Goal: Transaction & Acquisition: Purchase product/service

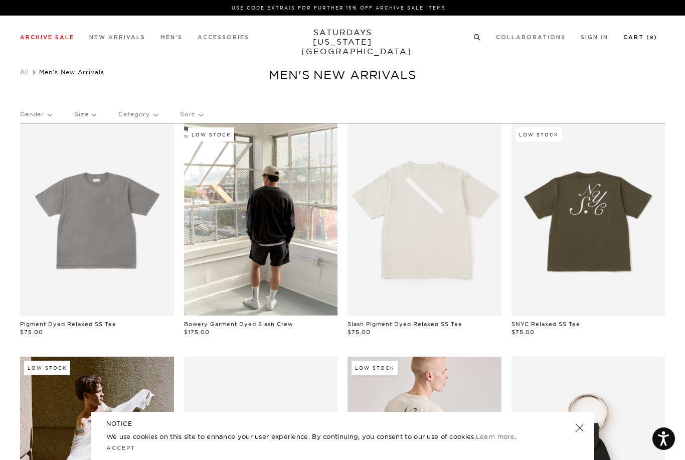
click at [641, 36] on link "Cart ( 8 )" at bounding box center [640, 38] width 34 height 6
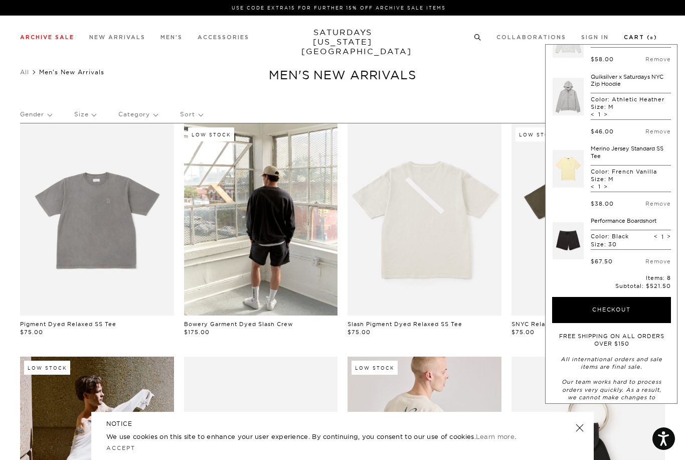
scroll to position [266, 0]
click at [627, 311] on button "Checkout" at bounding box center [611, 310] width 119 height 26
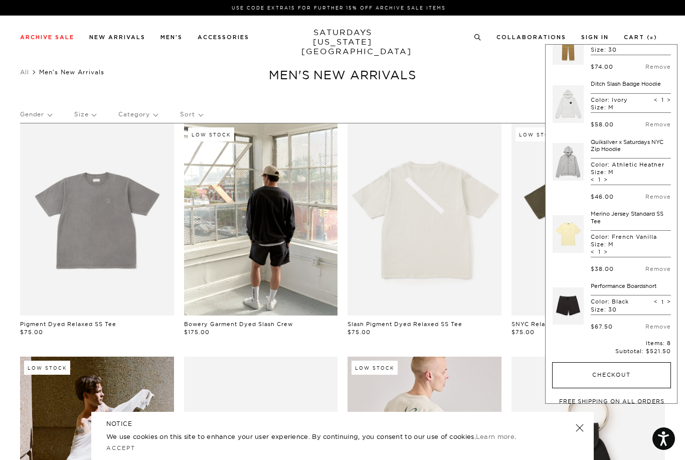
scroll to position [252, 0]
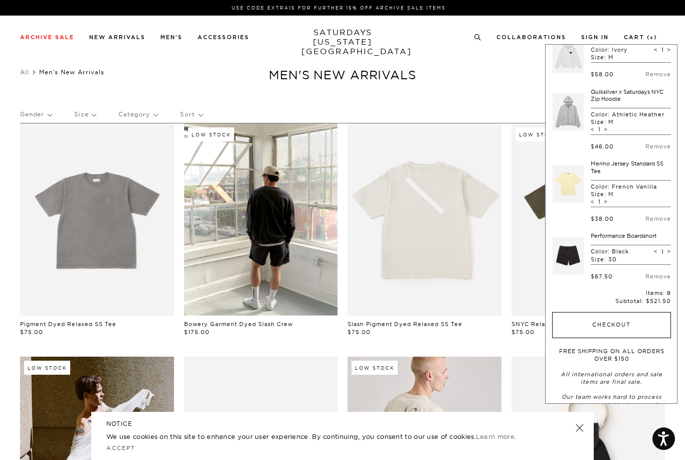
click at [634, 321] on button "Checkout" at bounding box center [611, 325] width 119 height 26
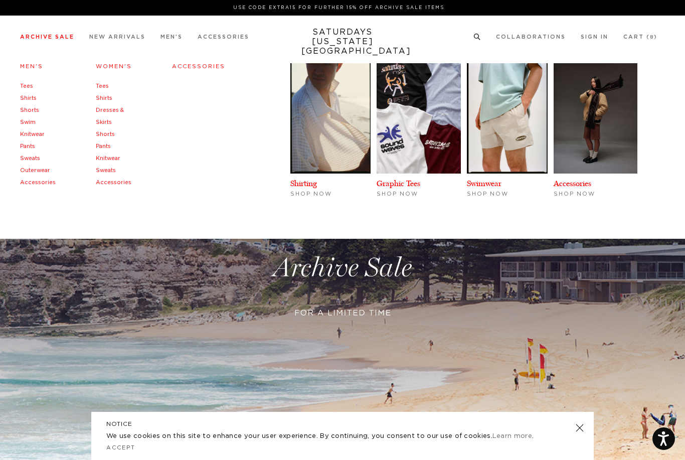
click at [183, 65] on link "Accessories" at bounding box center [198, 67] width 53 height 6
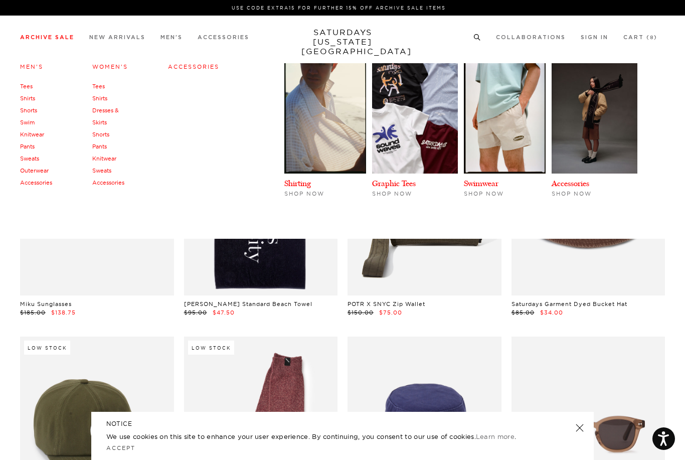
click at [22, 70] on link "Men's" at bounding box center [31, 66] width 23 height 7
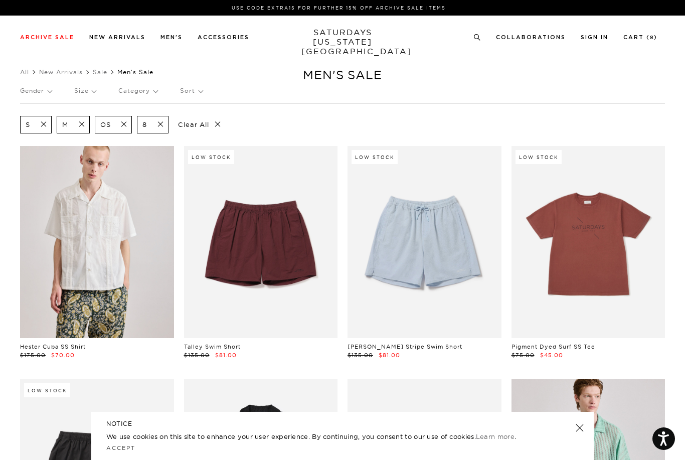
click at [85, 96] on p "Size" at bounding box center [85, 90] width 22 height 23
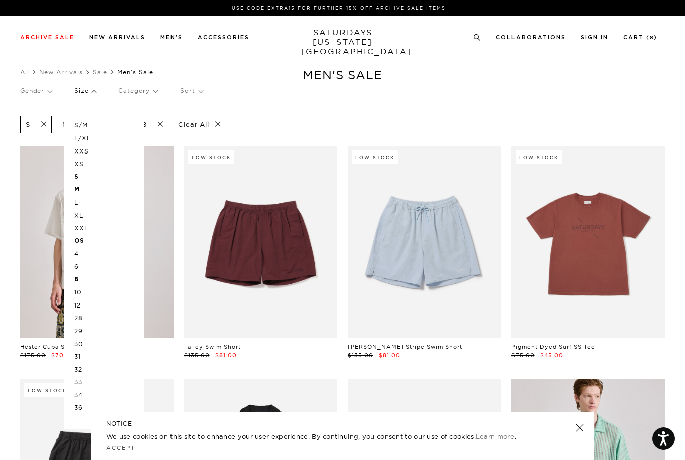
click at [76, 337] on p "30" at bounding box center [104, 343] width 60 height 13
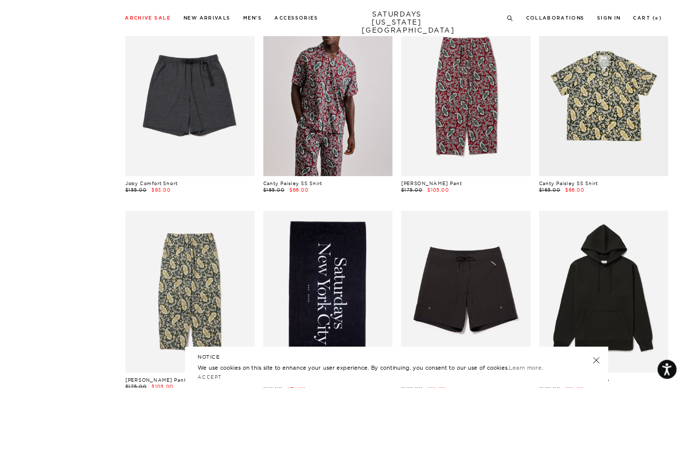
scroll to position [933, 0]
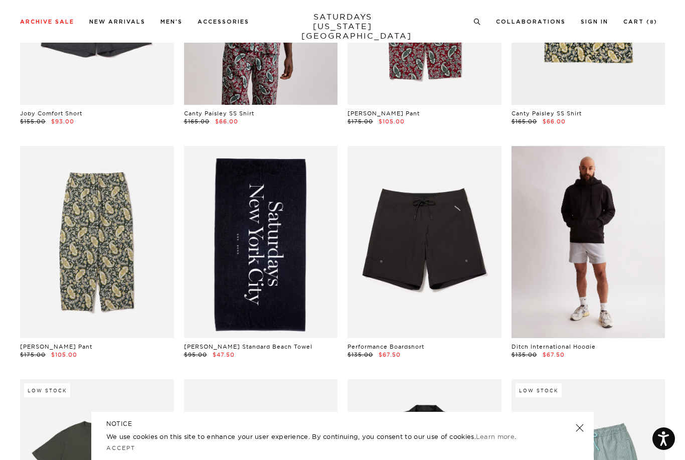
click at [602, 264] on link at bounding box center [588, 242] width 154 height 192
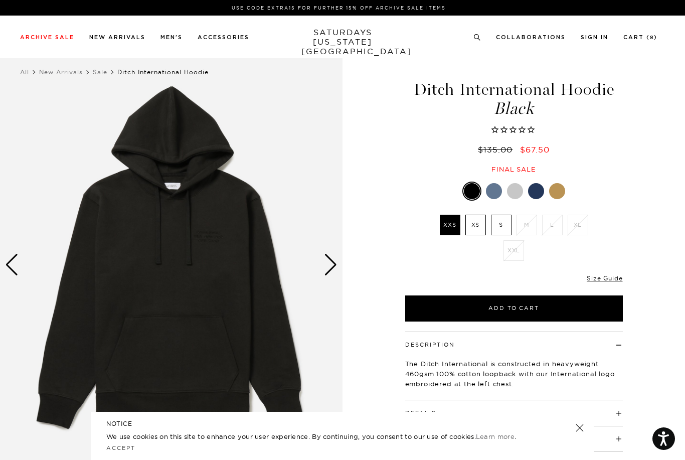
click at [530, 226] on li "M" at bounding box center [527, 225] width 26 height 21
click at [529, 226] on li "M" at bounding box center [527, 225] width 26 height 21
click at [493, 197] on div at bounding box center [494, 191] width 16 height 16
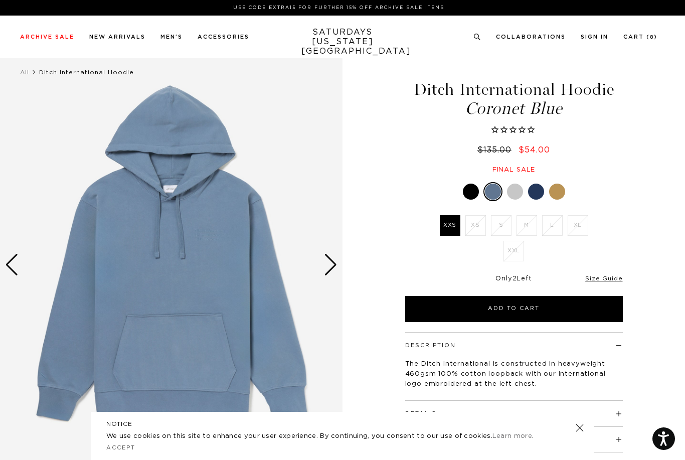
click at [513, 185] on div at bounding box center [515, 192] width 16 height 16
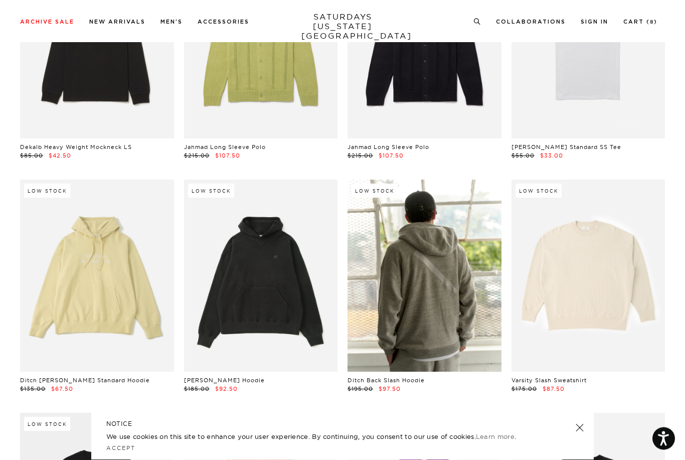
scroll to position [4168, 0]
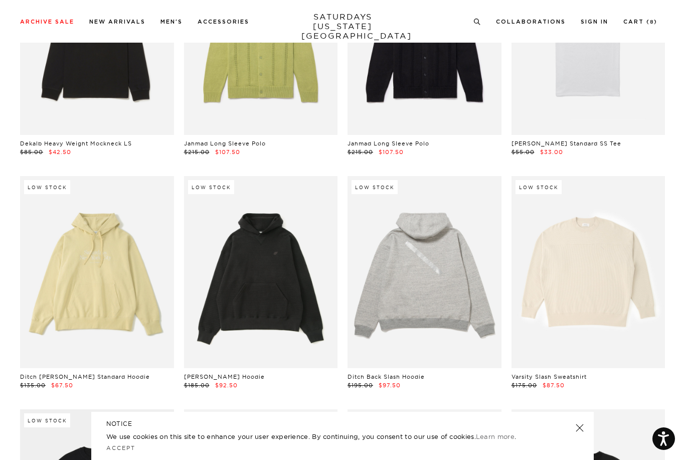
click at [439, 307] on link at bounding box center [424, 272] width 154 height 192
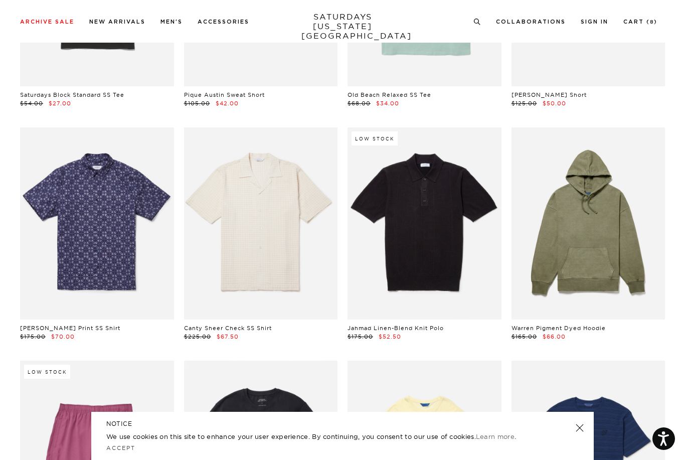
scroll to position [6549, 0]
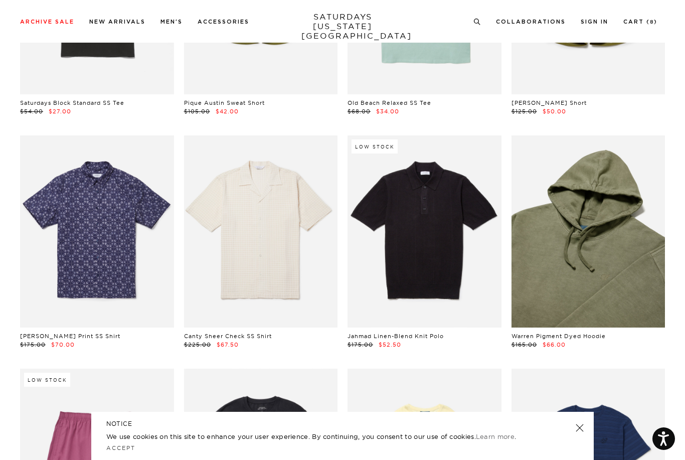
click at [627, 269] on link at bounding box center [588, 231] width 154 height 192
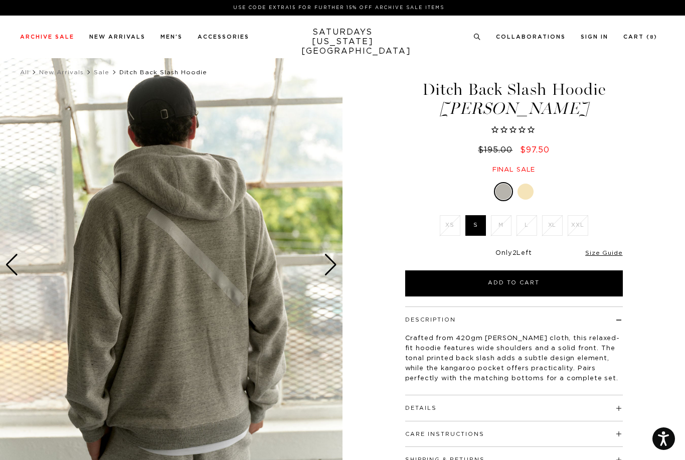
click at [531, 193] on div at bounding box center [525, 192] width 16 height 16
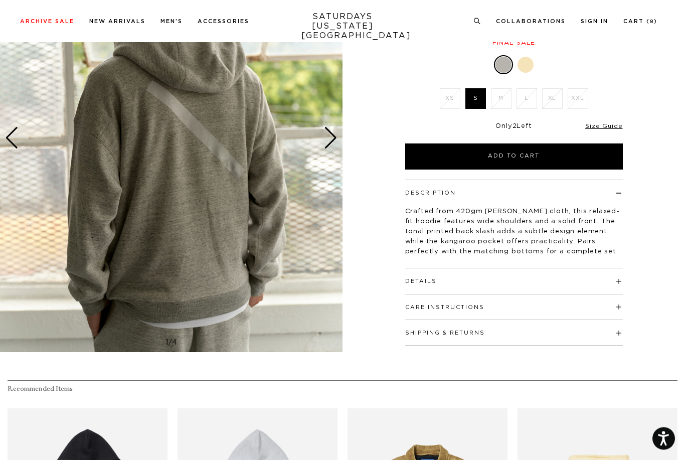
scroll to position [127, 0]
click at [13, 141] on div "Previous slide" at bounding box center [12, 138] width 14 height 22
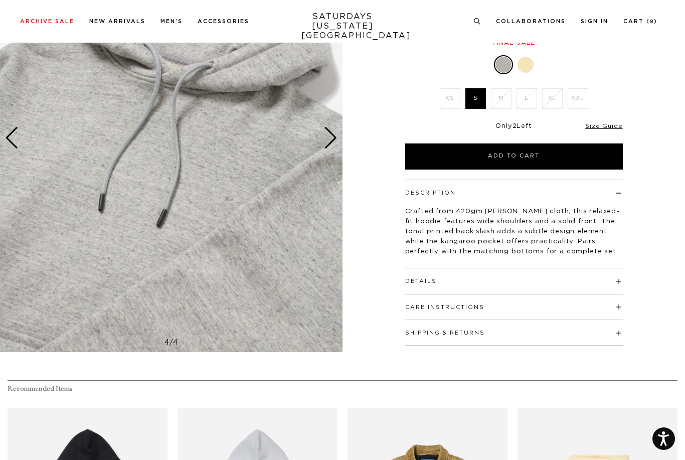
click at [16, 139] on div "Previous slide" at bounding box center [12, 138] width 14 height 22
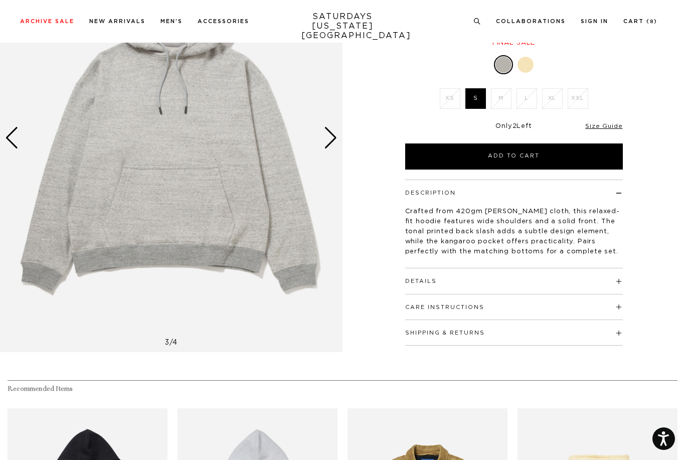
click at [14, 138] on div "Previous slide" at bounding box center [12, 138] width 14 height 22
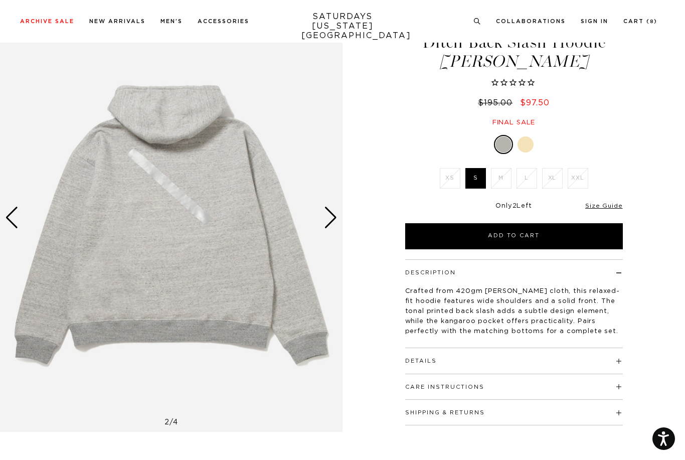
scroll to position [42, 0]
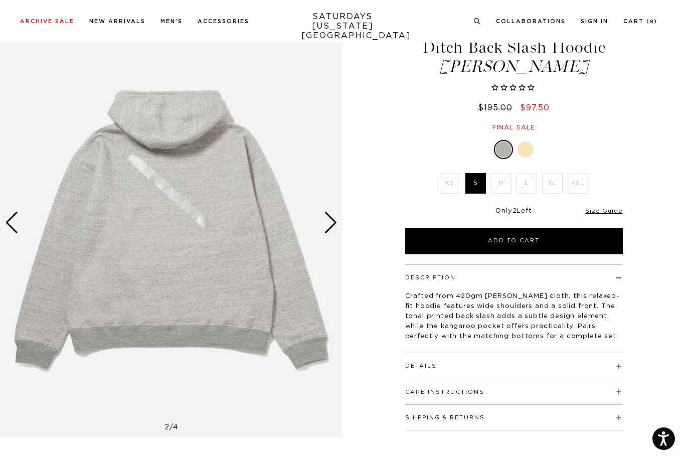
click at [422, 415] on button "Shipping & Returns" at bounding box center [445, 418] width 80 height 6
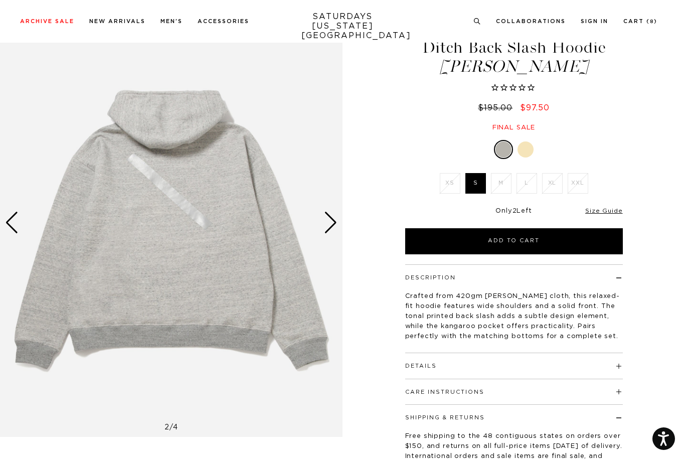
click at [418, 391] on button "Care Instructions" at bounding box center [444, 392] width 79 height 6
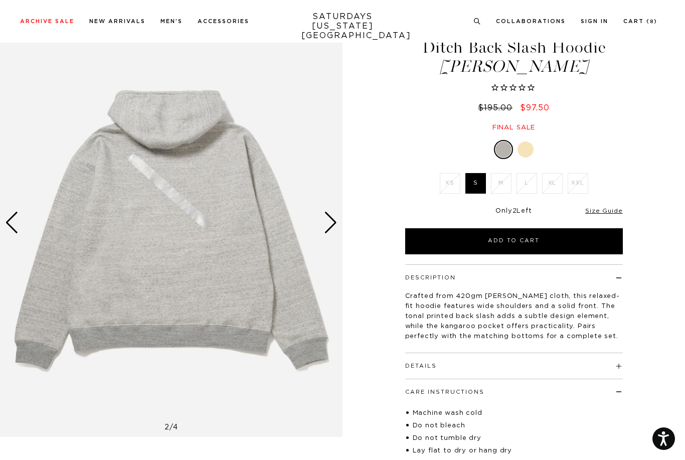
click at [425, 363] on button "Details" at bounding box center [421, 366] width 32 height 6
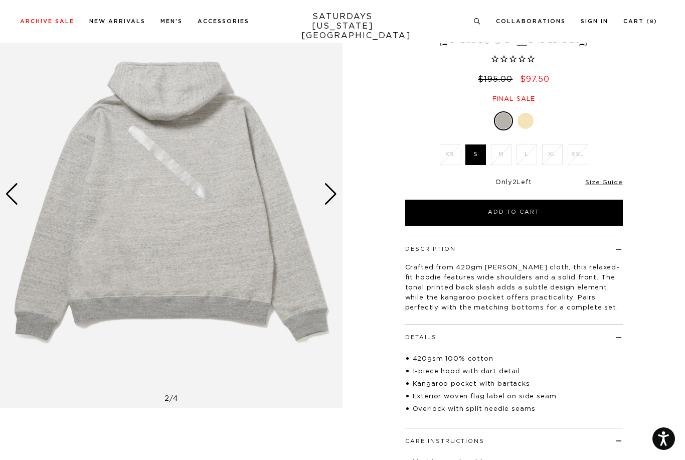
scroll to position [0, 0]
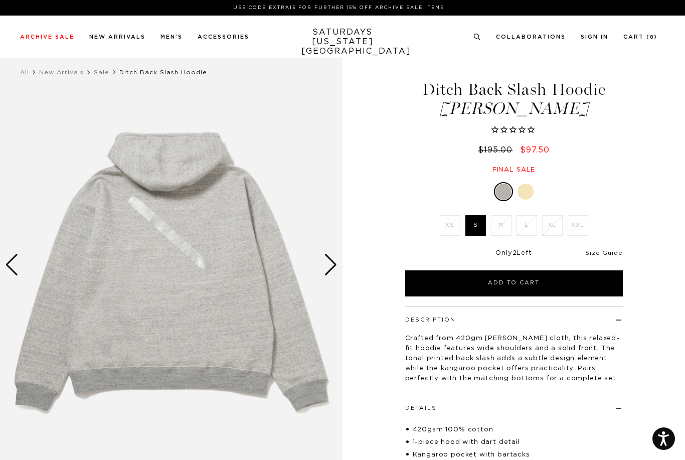
click at [612, 253] on link "Size Guide" at bounding box center [603, 253] width 37 height 6
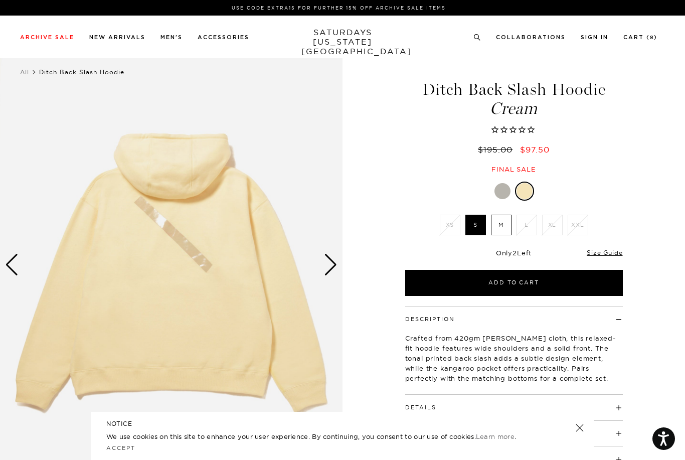
click at [328, 266] on div "Next slide" at bounding box center [331, 265] width 14 height 22
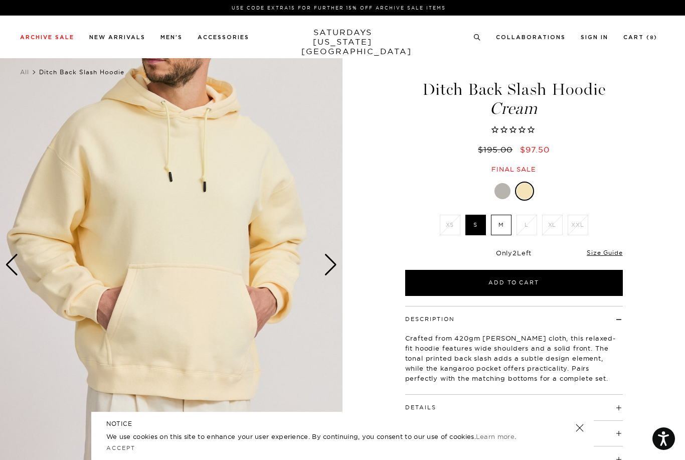
click at [335, 266] on div "Next slide" at bounding box center [331, 265] width 14 height 22
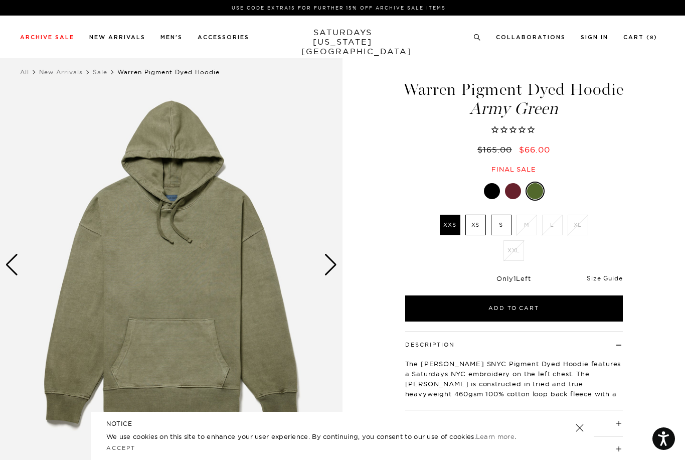
click at [612, 282] on link "Size Guide" at bounding box center [605, 278] width 36 height 8
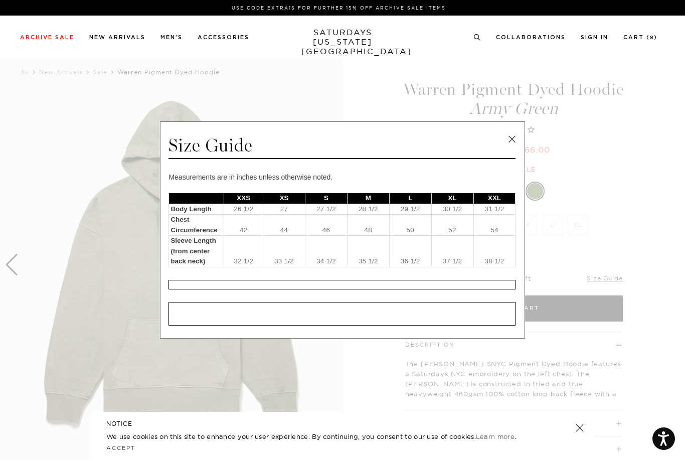
click at [658, 282] on span at bounding box center [338, 230] width 677 height 460
